Goal: Task Accomplishment & Management: Manage account settings

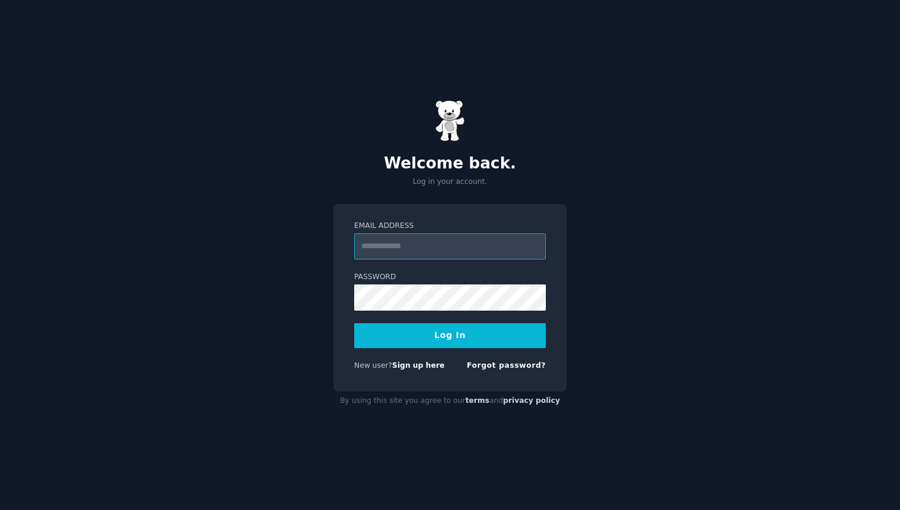
type input "**********"
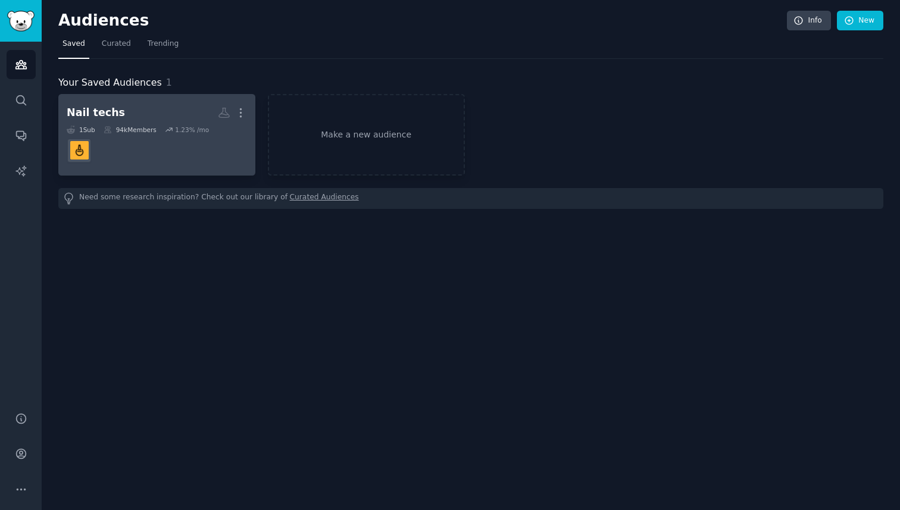
click at [150, 106] on h2 "Nail techs More" at bounding box center [157, 112] width 180 height 21
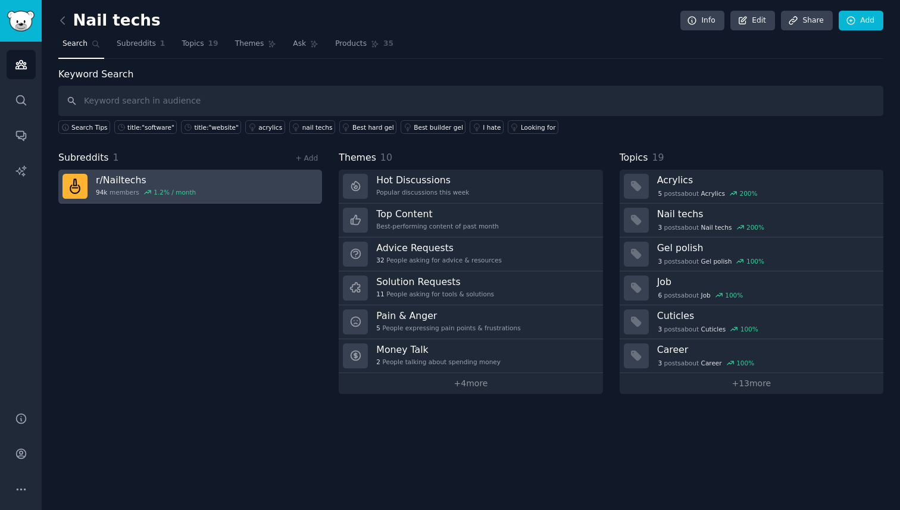
click at [133, 182] on h3 "r/ Nailtechs" at bounding box center [146, 180] width 100 height 12
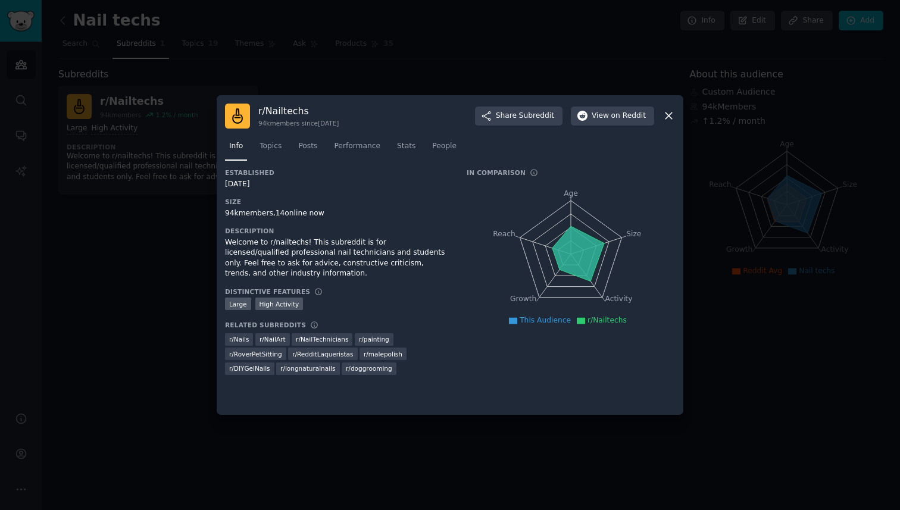
click at [116, 259] on div at bounding box center [450, 255] width 900 height 510
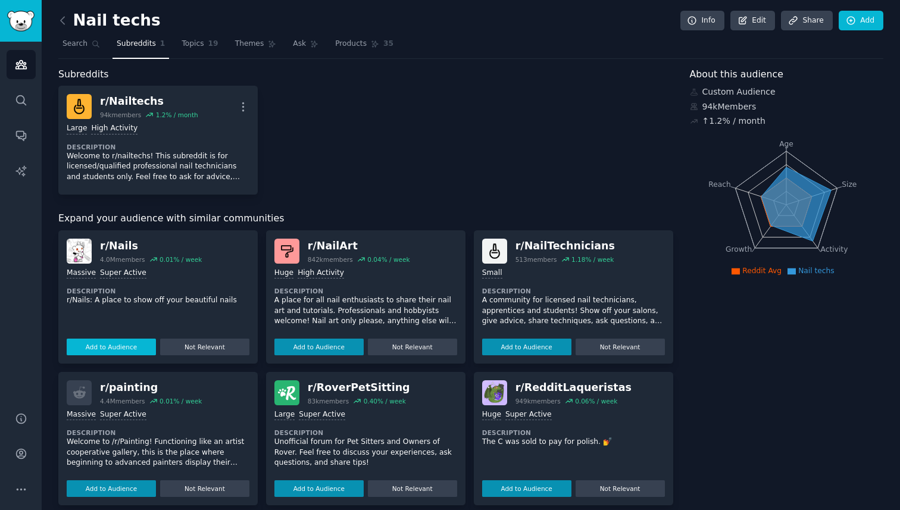
click at [103, 347] on button "Add to Audience" at bounding box center [111, 347] width 89 height 17
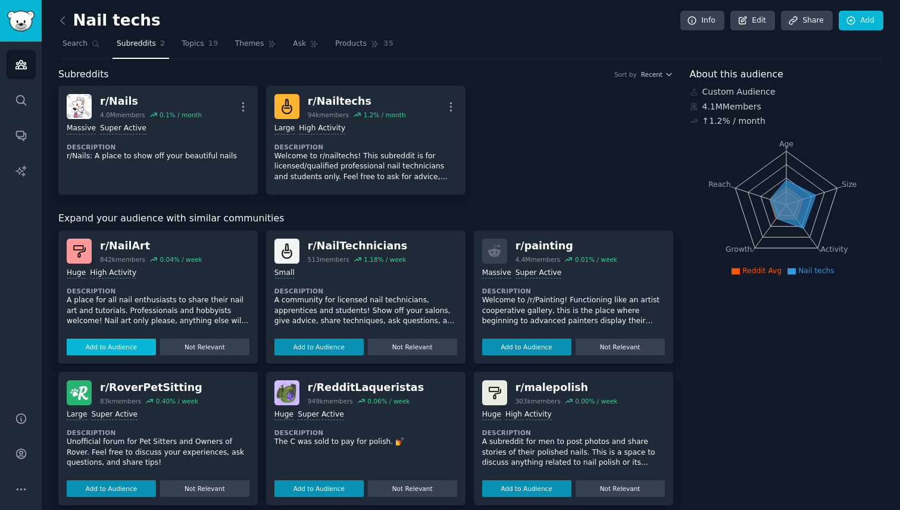
click at [101, 343] on button "Add to Audience" at bounding box center [111, 347] width 89 height 17
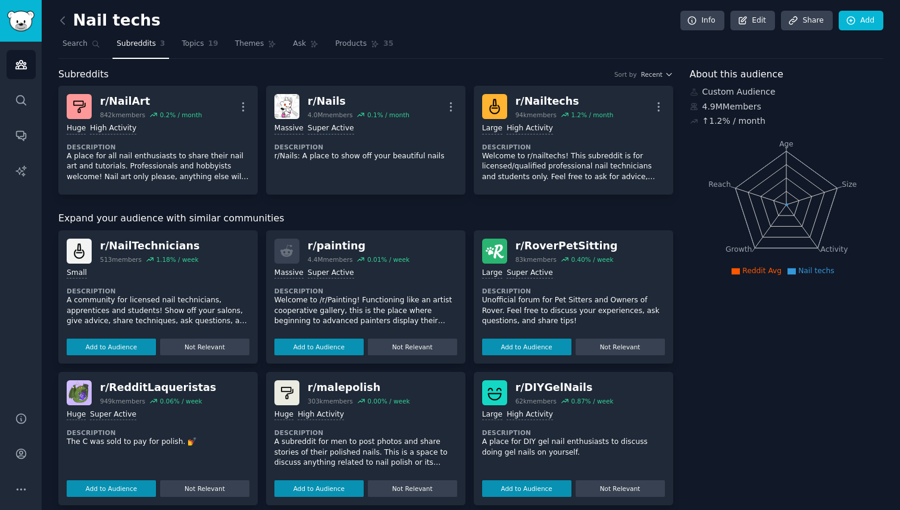
click at [101, 343] on button "Add to Audience" at bounding box center [111, 347] width 89 height 17
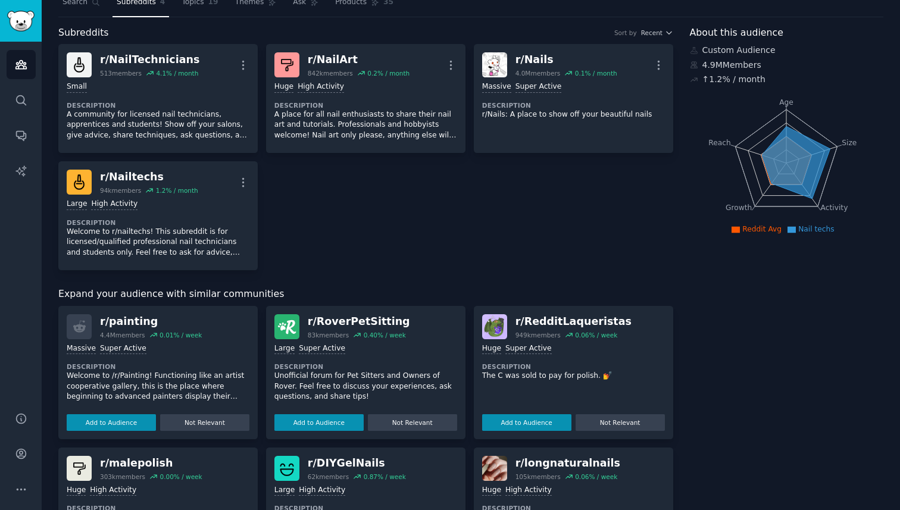
scroll to position [62, 0]
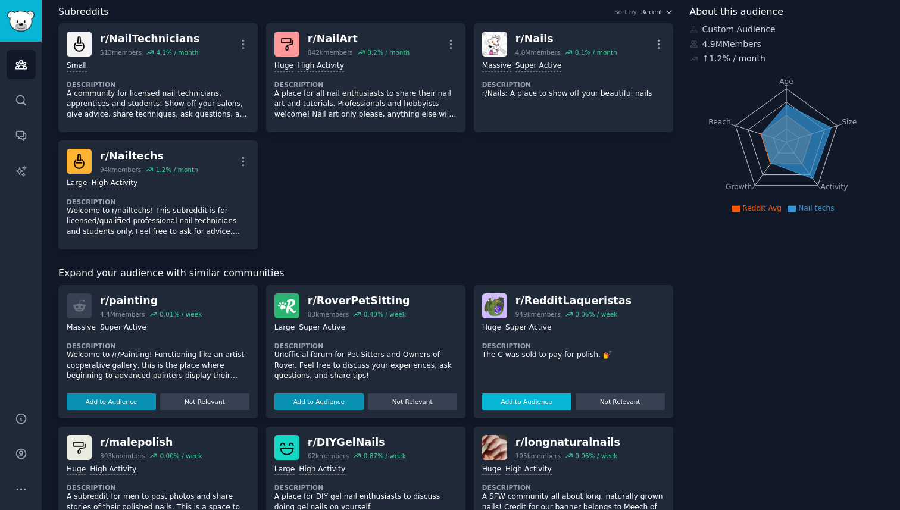
click at [543, 406] on button "Add to Audience" at bounding box center [526, 401] width 89 height 17
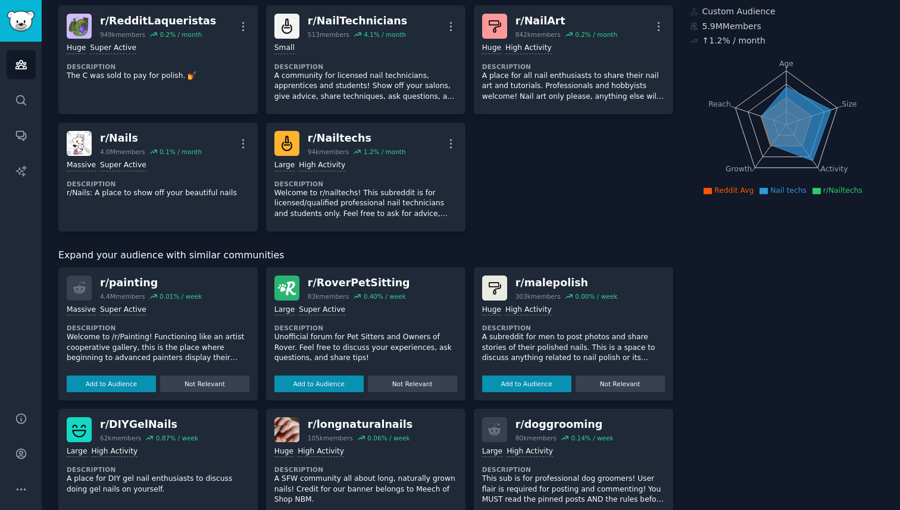
scroll to position [0, 0]
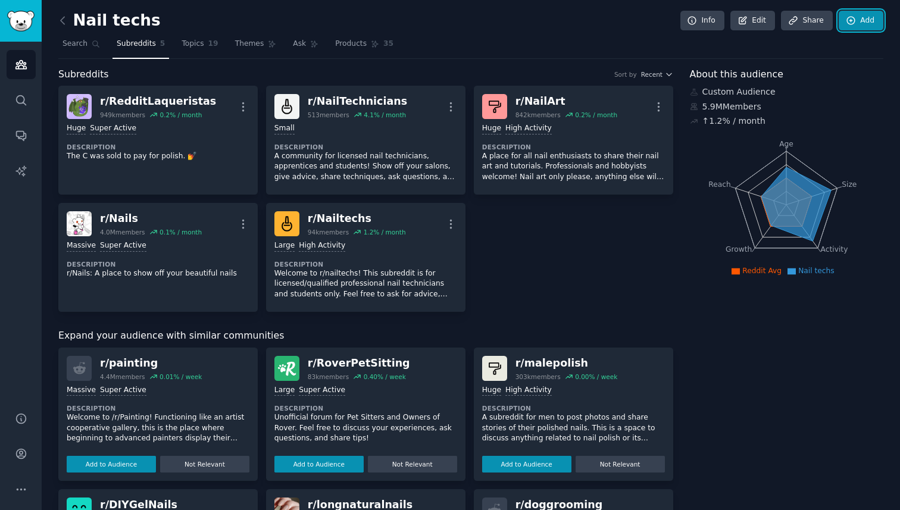
click at [868, 22] on link "Add" at bounding box center [861, 21] width 45 height 20
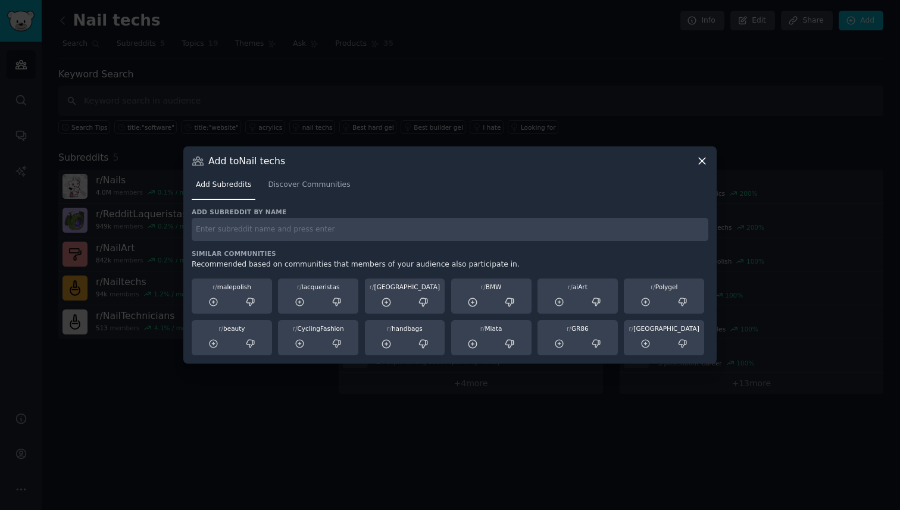
click at [625, 115] on div at bounding box center [450, 255] width 900 height 510
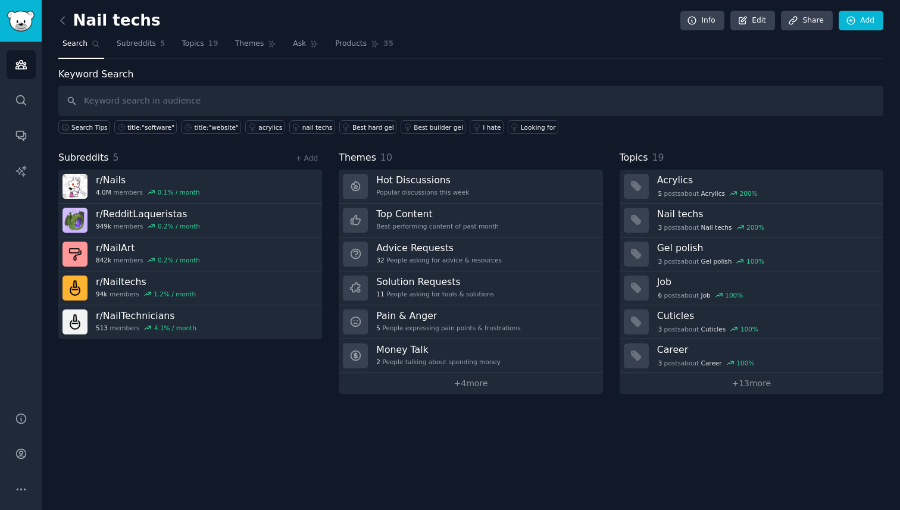
click at [274, 398] on div "Nail techs Info Edit Share Add Search Subreddits 5 Topics 19 Themes Ask Product…" at bounding box center [471, 255] width 858 height 510
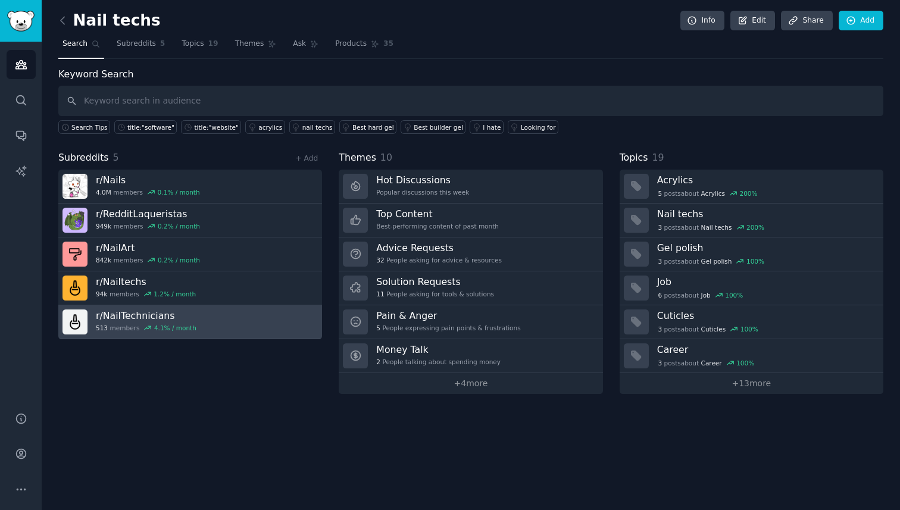
click at [271, 317] on link "r/ NailTechnicians 513 members 4.1 % / month" at bounding box center [190, 322] width 264 height 34
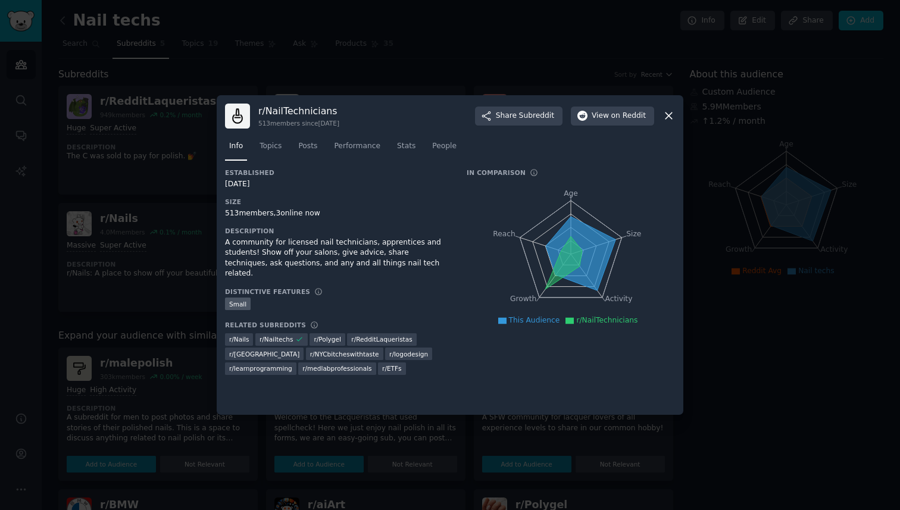
click at [668, 115] on icon at bounding box center [668, 116] width 7 height 7
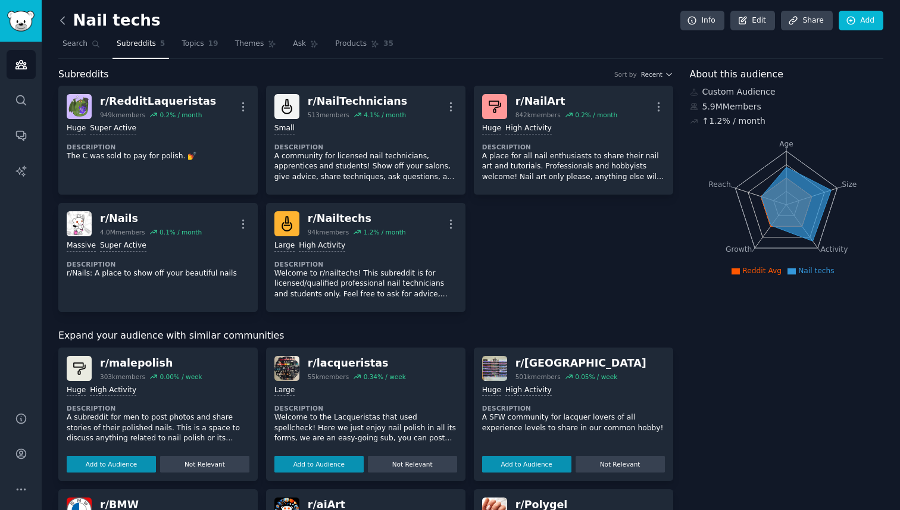
click at [67, 23] on icon at bounding box center [63, 20] width 12 height 12
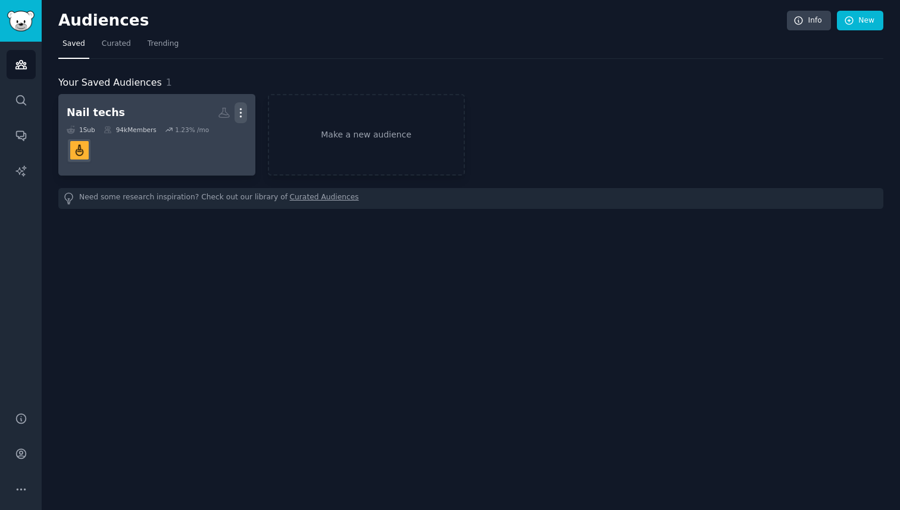
click at [245, 114] on icon "button" at bounding box center [240, 113] width 12 height 12
click at [128, 112] on h2 "Nail techs More" at bounding box center [157, 112] width 180 height 21
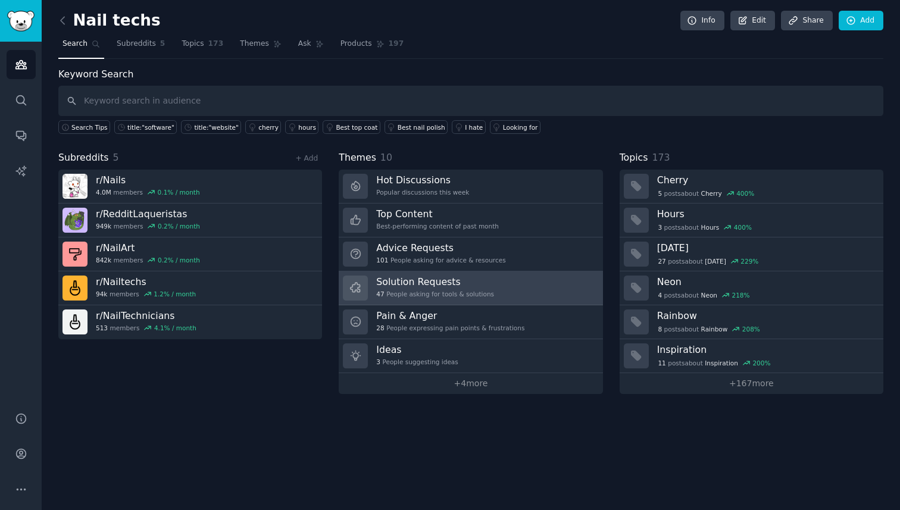
click at [478, 287] on h3 "Solution Requests" at bounding box center [435, 282] width 118 height 12
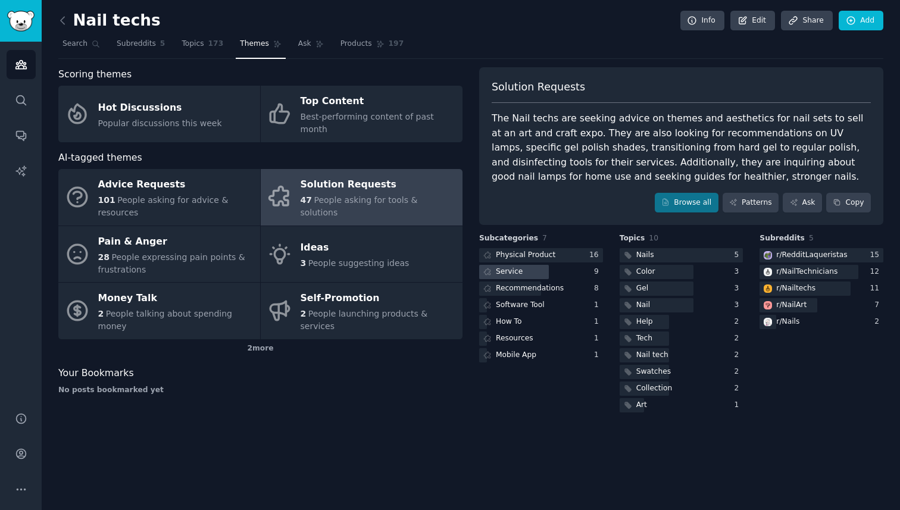
click at [512, 274] on div "Service" at bounding box center [509, 272] width 27 height 11
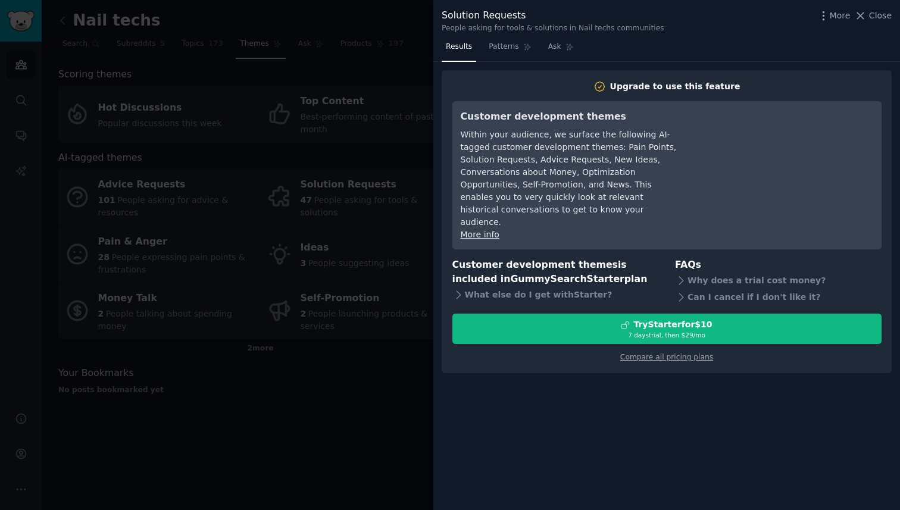
click at [340, 86] on div at bounding box center [450, 255] width 900 height 510
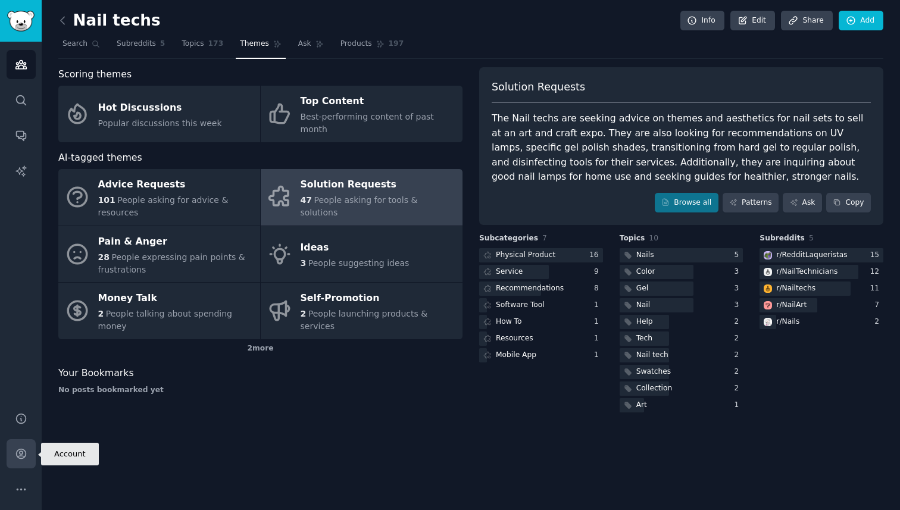
click at [17, 446] on link "Account" at bounding box center [21, 453] width 29 height 29
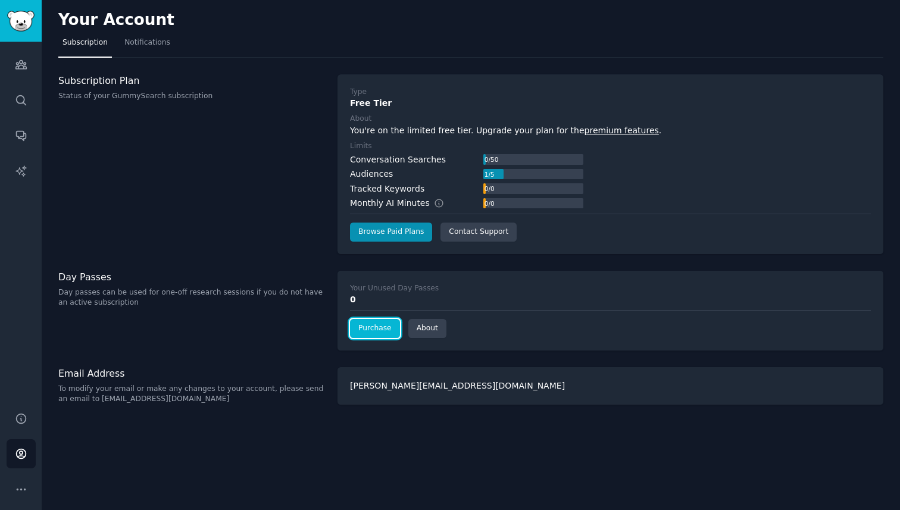
click at [373, 333] on link "Purchase" at bounding box center [375, 328] width 50 height 19
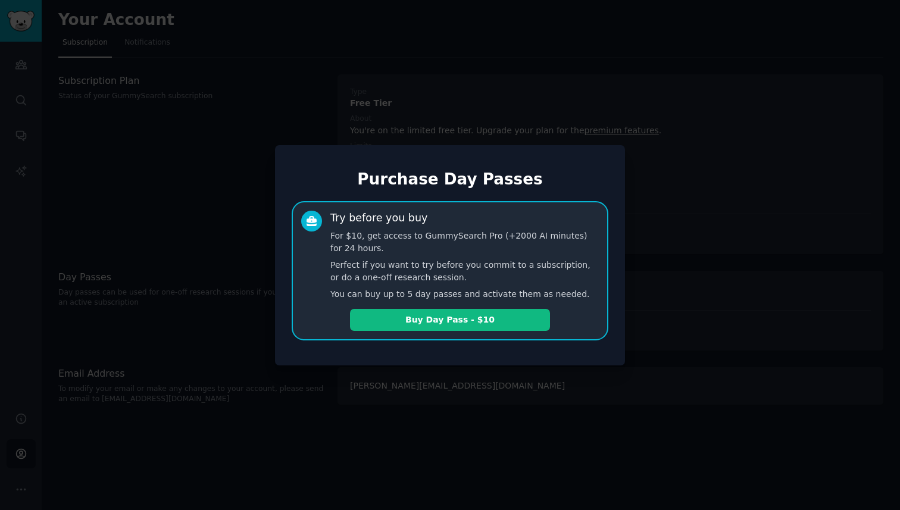
click at [232, 306] on div at bounding box center [450, 255] width 900 height 510
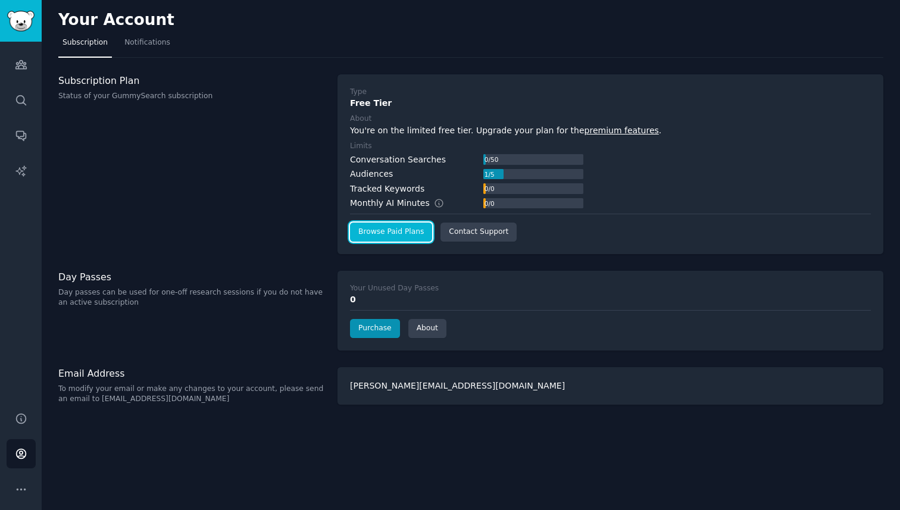
click at [406, 231] on link "Browse Paid Plans" at bounding box center [391, 232] width 82 height 19
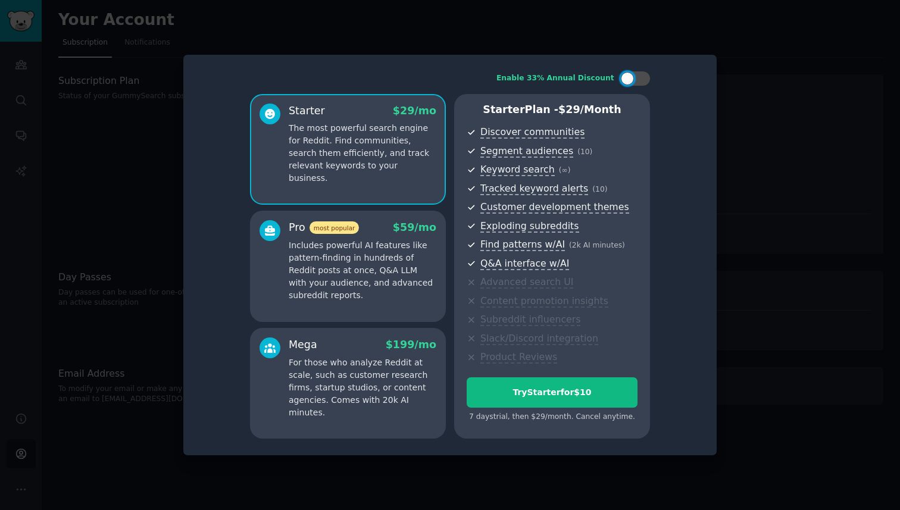
click at [154, 147] on div at bounding box center [450, 255] width 900 height 510
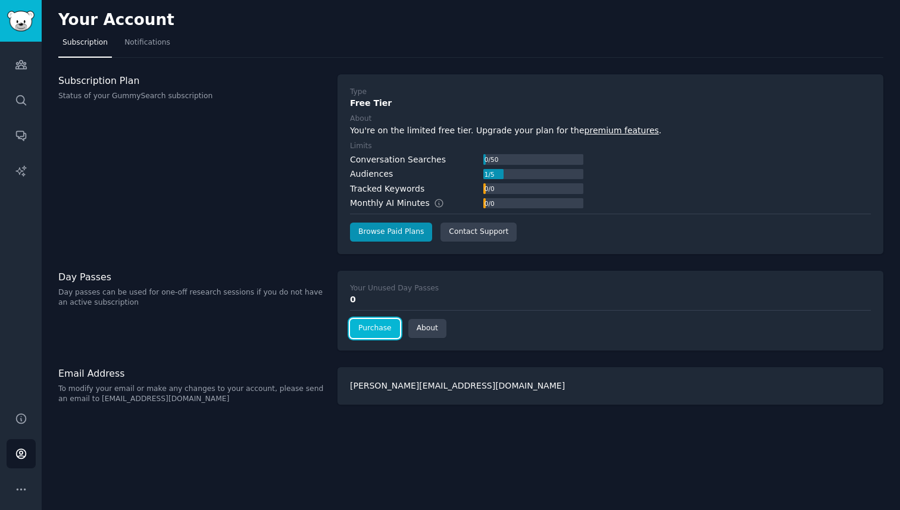
click at [376, 331] on link "Purchase" at bounding box center [375, 328] width 50 height 19
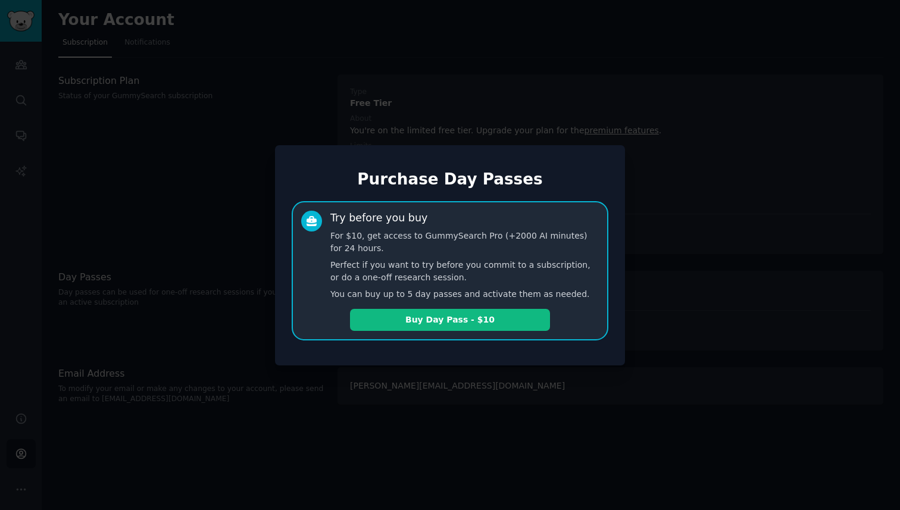
click at [147, 129] on div at bounding box center [450, 255] width 900 height 510
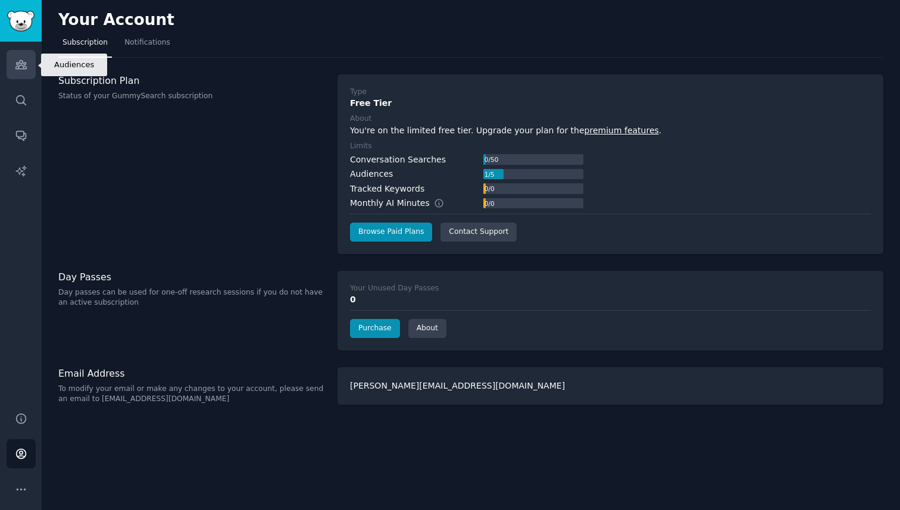
click at [28, 70] on link "Audiences" at bounding box center [21, 64] width 29 height 29
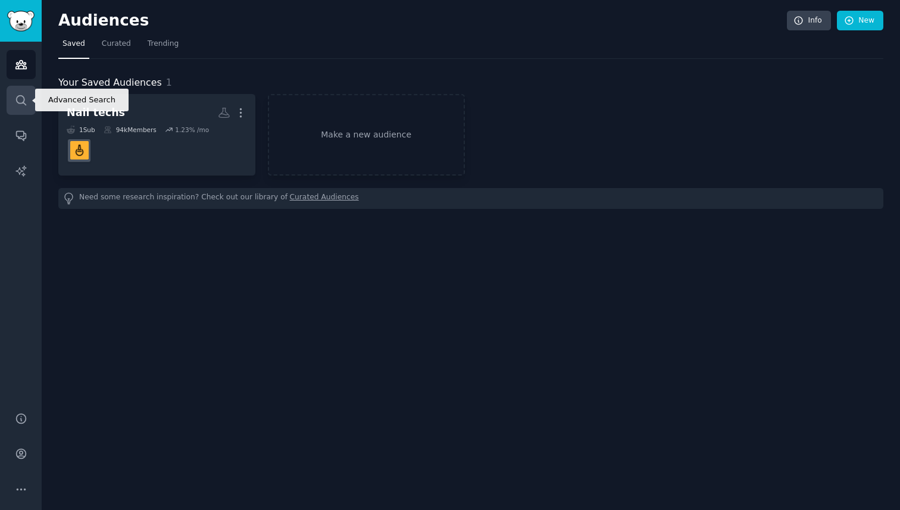
click at [24, 95] on icon "Sidebar" at bounding box center [21, 100] width 12 height 12
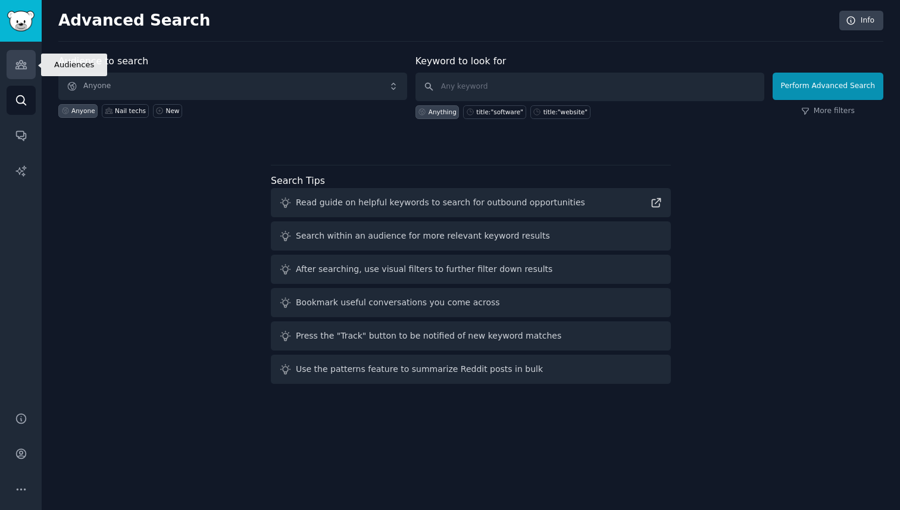
click at [24, 72] on link "Audiences" at bounding box center [21, 64] width 29 height 29
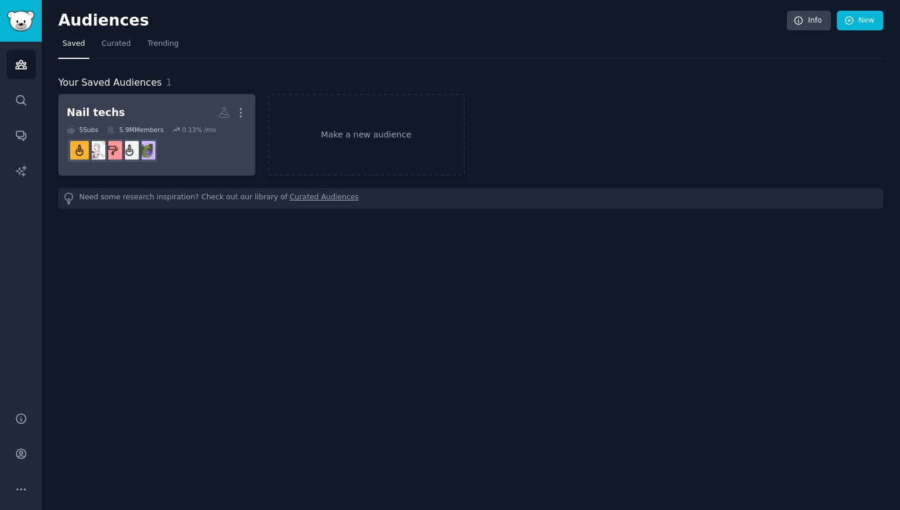
click at [190, 148] on dd "r/RedditLaqueristas" at bounding box center [157, 150] width 180 height 33
